Goal: Information Seeking & Learning: Find specific fact

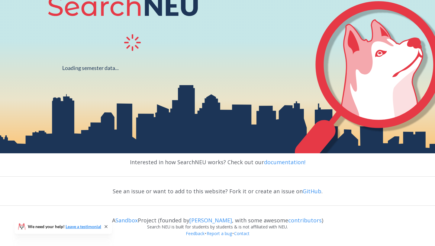
scroll to position [102, 0]
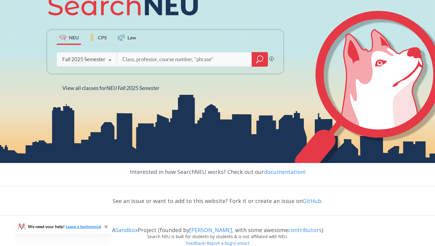
click at [132, 58] on input "search" at bounding box center [185, 59] width 126 height 13
type input "fi na"
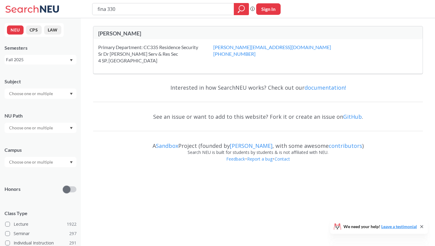
type input "fina 3301"
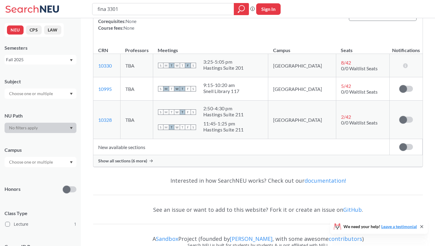
scroll to position [99, 0]
click at [142, 161] on span "Show all sections (6 more)" at bounding box center [122, 159] width 49 height 5
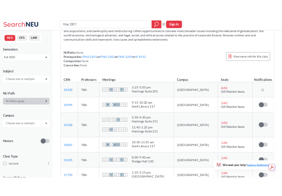
scroll to position [0, 0]
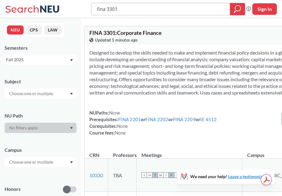
drag, startPoint x: 126, startPoint y: 8, endPoint x: 97, endPoint y: 8, distance: 29.0
click at [97, 8] on input "fina 3301" at bounding box center [160, 9] width 129 height 10
type input "orgb 3201"
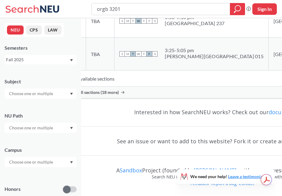
scroll to position [179, 0]
click at [119, 95] on span "Show all sections (18 more)" at bounding box center [92, 92] width 51 height 5
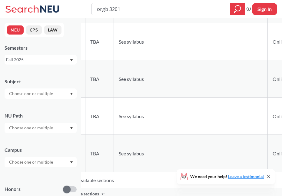
scroll to position [692, 0]
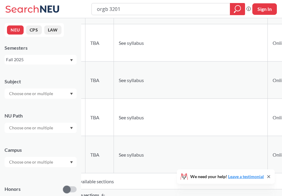
drag, startPoint x: 103, startPoint y: 60, endPoint x: 86, endPoint y: 55, distance: 17.4
click at [85, 55] on td "15104 View this section on Banner." at bounding box center [74, 42] width 24 height 37
copy link "15104"
drag, startPoint x: 104, startPoint y: 99, endPoint x: 89, endPoint y: 93, distance: 16.5
click at [85, 93] on td "16198 View this section on Banner." at bounding box center [74, 79] width 24 height 37
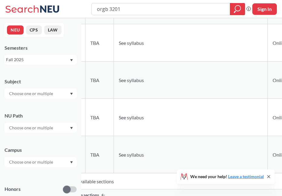
copy link "16198"
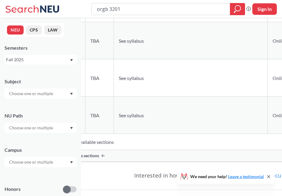
scroll to position [739, 0]
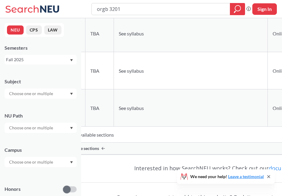
click at [85, 89] on td "11441 View this section on Banner." at bounding box center [74, 70] width 24 height 37
drag, startPoint x: 103, startPoint y: 122, endPoint x: 89, endPoint y: 119, distance: 14.7
click at [85, 119] on td "12455 View this section on Banner." at bounding box center [74, 107] width 24 height 37
copy link "12455"
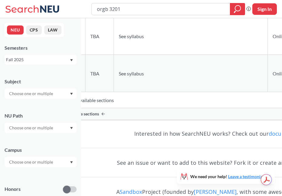
scroll to position [777, 0]
